Goal: Task Accomplishment & Management: Manage account settings

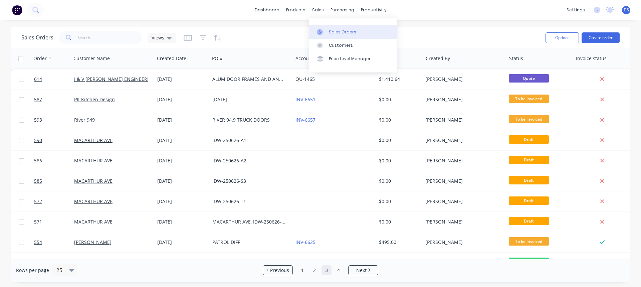
click at [338, 30] on div "Sales Orders" at bounding box center [342, 32] width 27 height 6
click at [85, 40] on input "text" at bounding box center [109, 37] width 65 height 13
type input "[PERSON_NAME]"
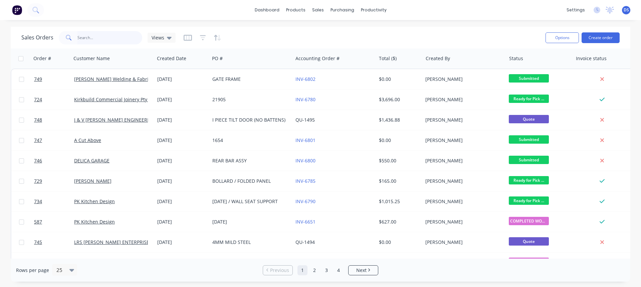
click at [106, 38] on input "text" at bounding box center [109, 37] width 65 height 13
type input "[PERSON_NAME]"
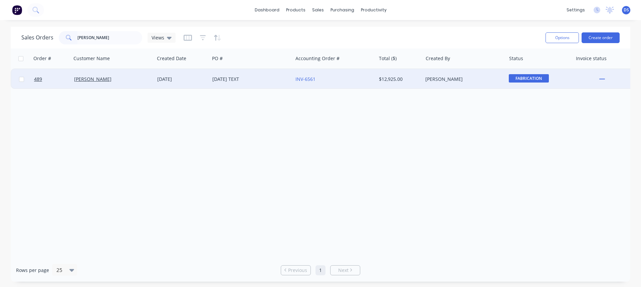
click at [245, 78] on div "[DATE] TEXT" at bounding box center [249, 79] width 74 height 7
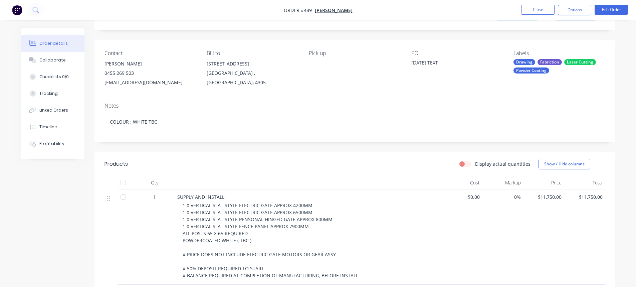
scroll to position [33, 0]
click at [46, 58] on div "Collaborate" at bounding box center [52, 60] width 26 height 6
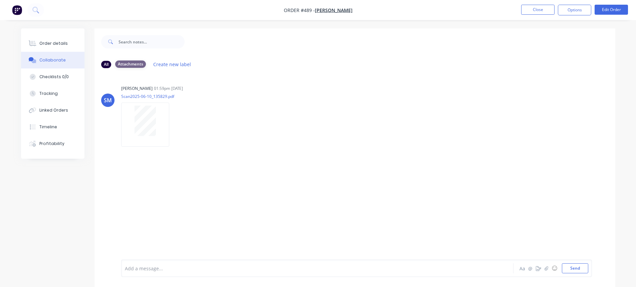
click at [133, 64] on div "Attachments" at bounding box center [130, 63] width 31 height 7
